Goal: Task Accomplishment & Management: Manage account settings

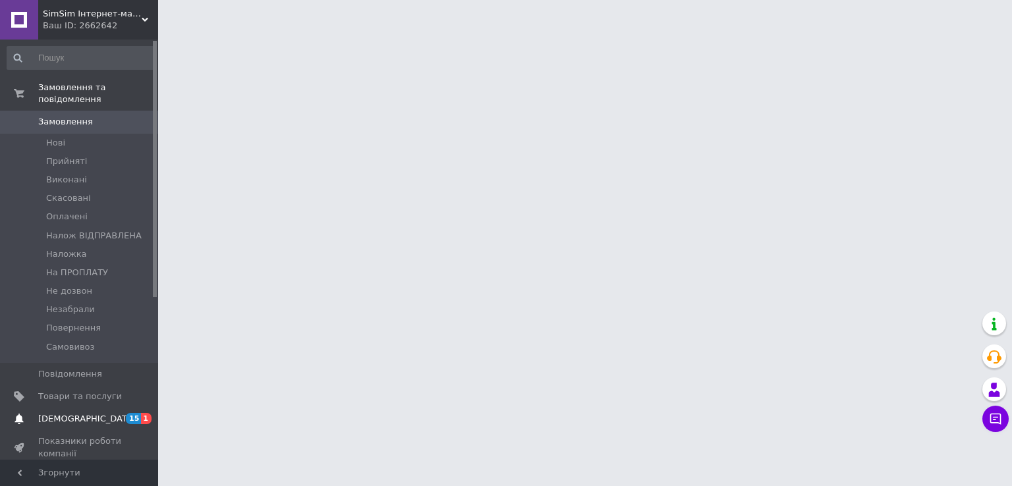
click at [80, 413] on span "[DEMOGRAPHIC_DATA]" at bounding box center [86, 419] width 97 height 12
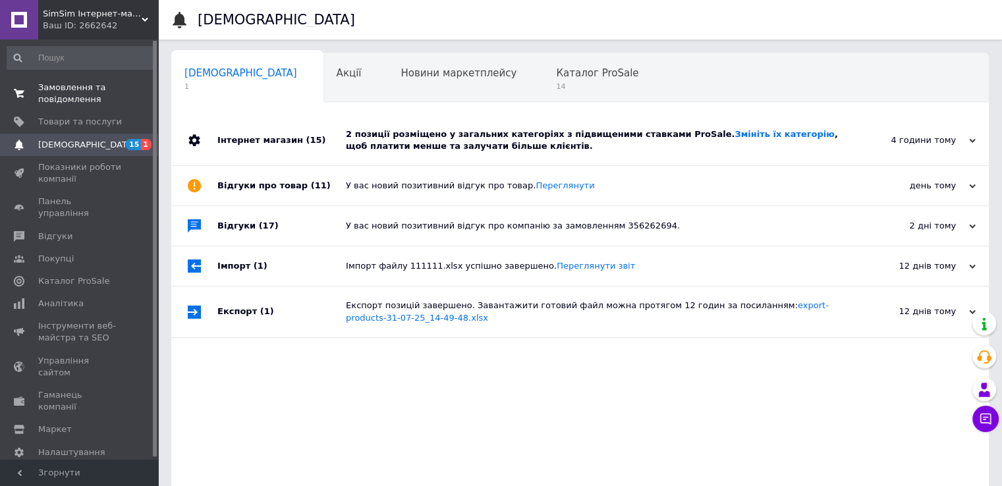
click at [76, 96] on span "Замовлення та повідомлення" at bounding box center [80, 94] width 84 height 24
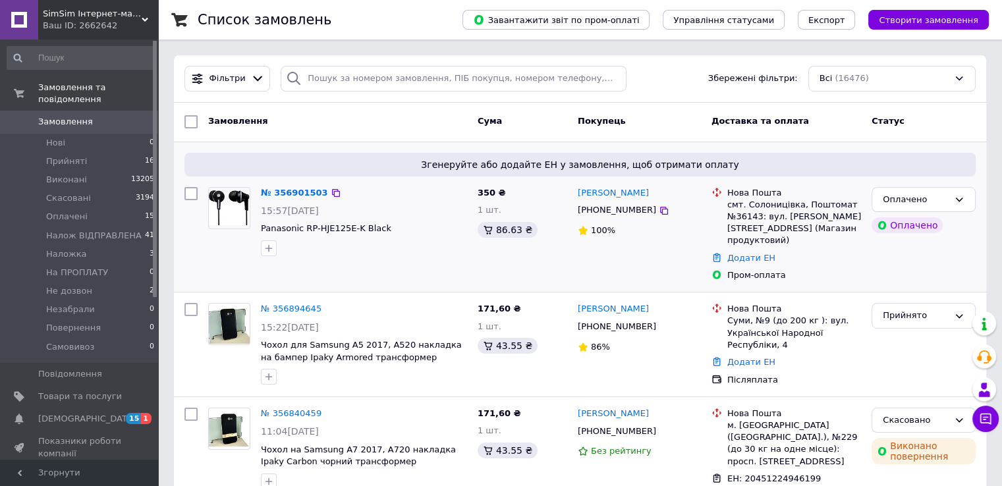
click at [226, 215] on img at bounding box center [229, 207] width 41 height 35
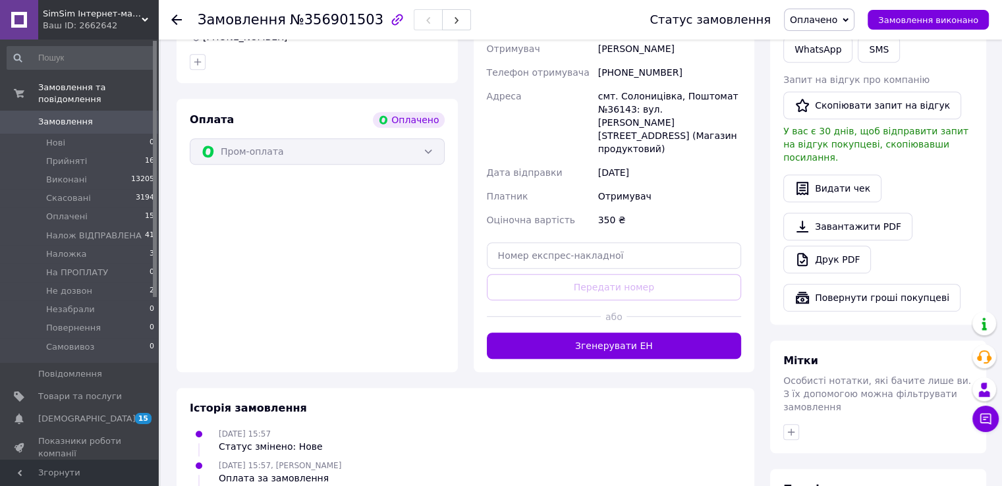
scroll to position [725, 0]
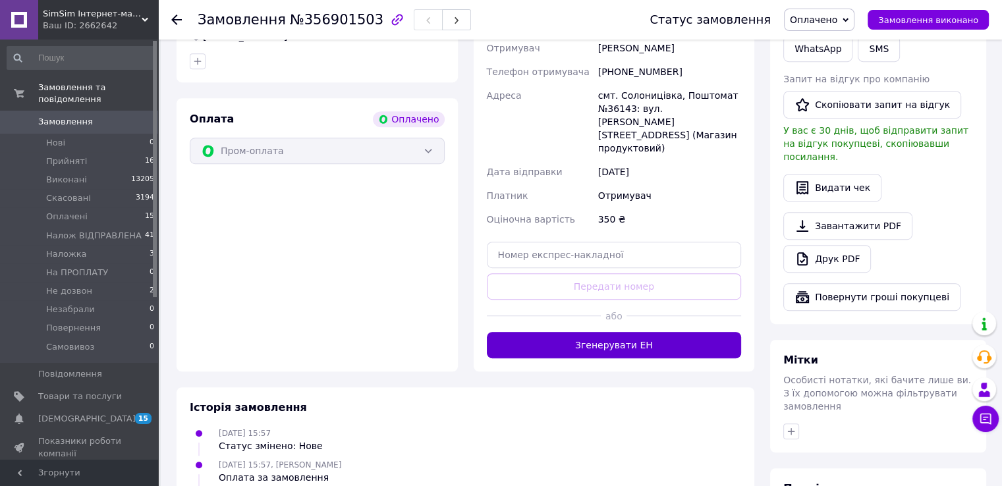
click at [556, 332] on button "Згенерувати ЕН" at bounding box center [614, 345] width 255 height 26
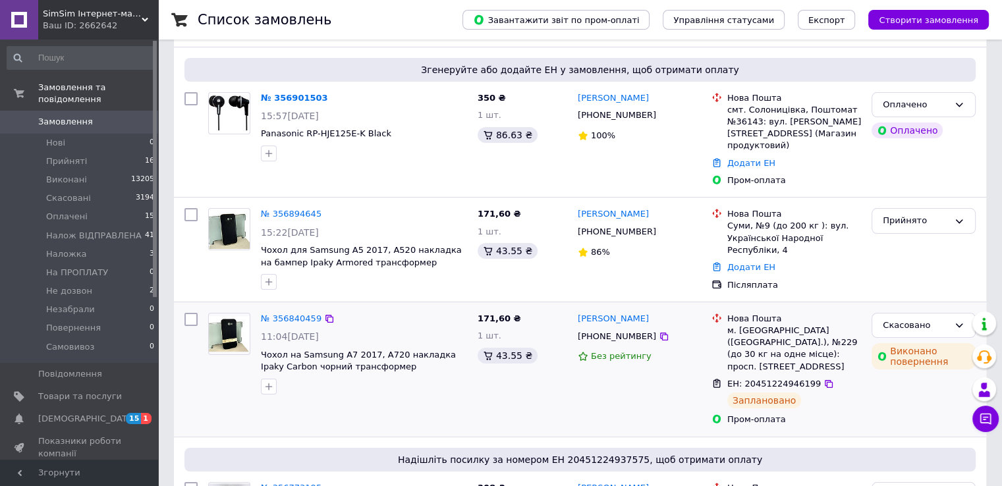
scroll to position [55, 0]
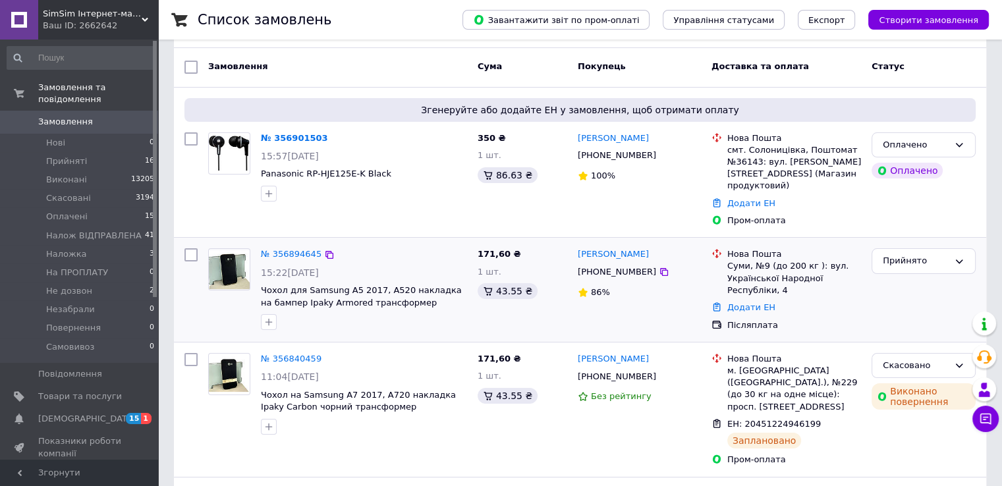
click at [227, 258] on img at bounding box center [229, 270] width 41 height 40
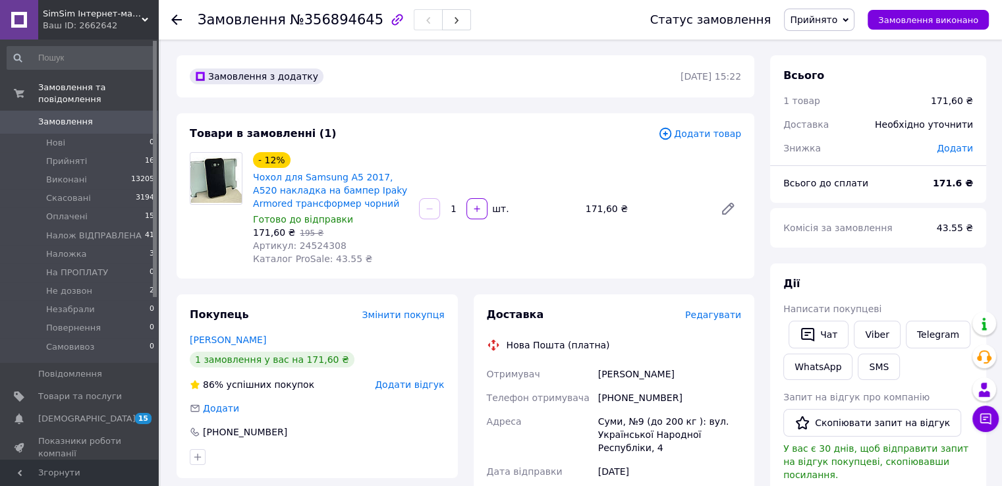
click at [311, 248] on span "Артикул: 24524308" at bounding box center [300, 245] width 94 height 11
copy span "24524308"
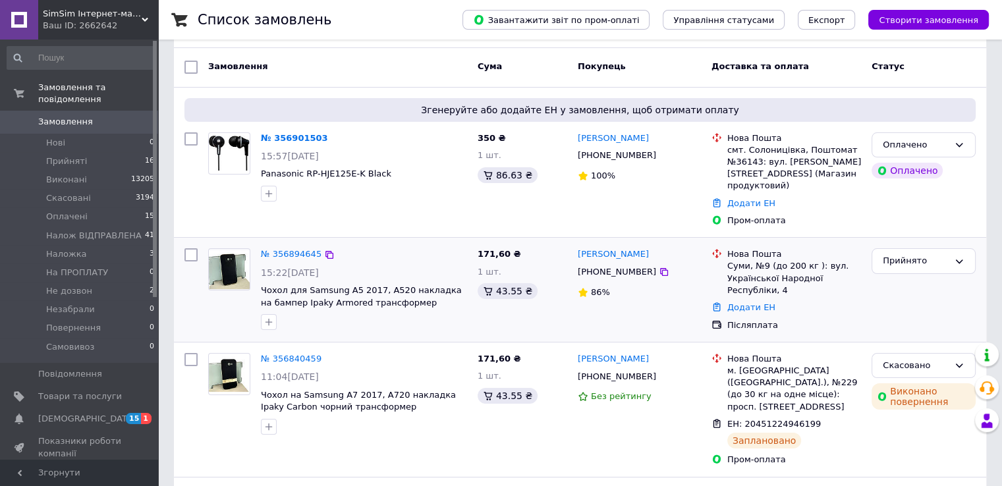
scroll to position [55, 0]
click at [225, 155] on img at bounding box center [229, 153] width 41 height 35
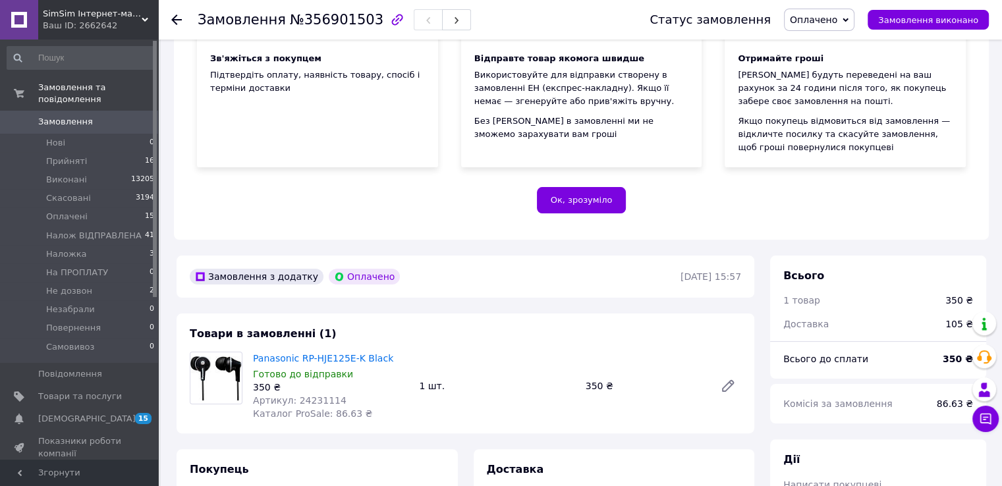
scroll to position [395, 0]
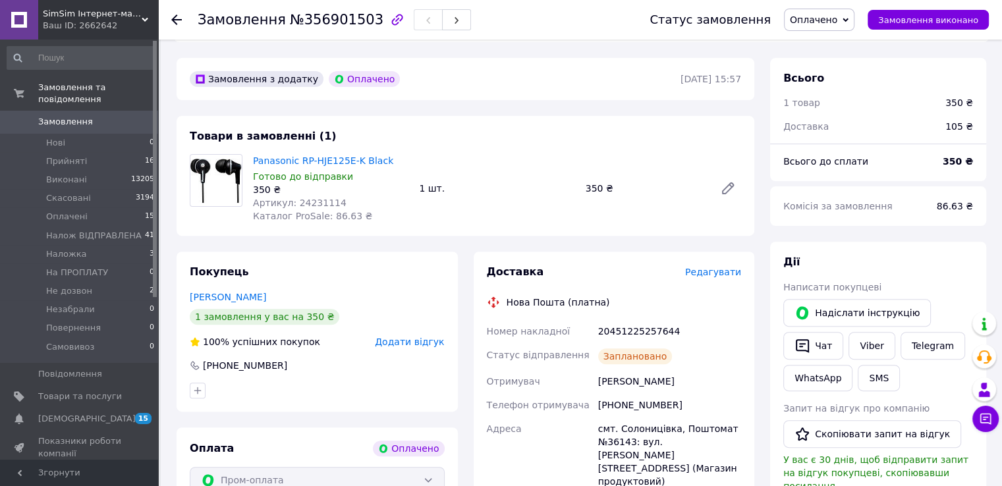
click at [316, 204] on span "Артикул: 24231114" at bounding box center [300, 203] width 94 height 11
copy span "24231114"
